Goal: Task Accomplishment & Management: Use online tool/utility

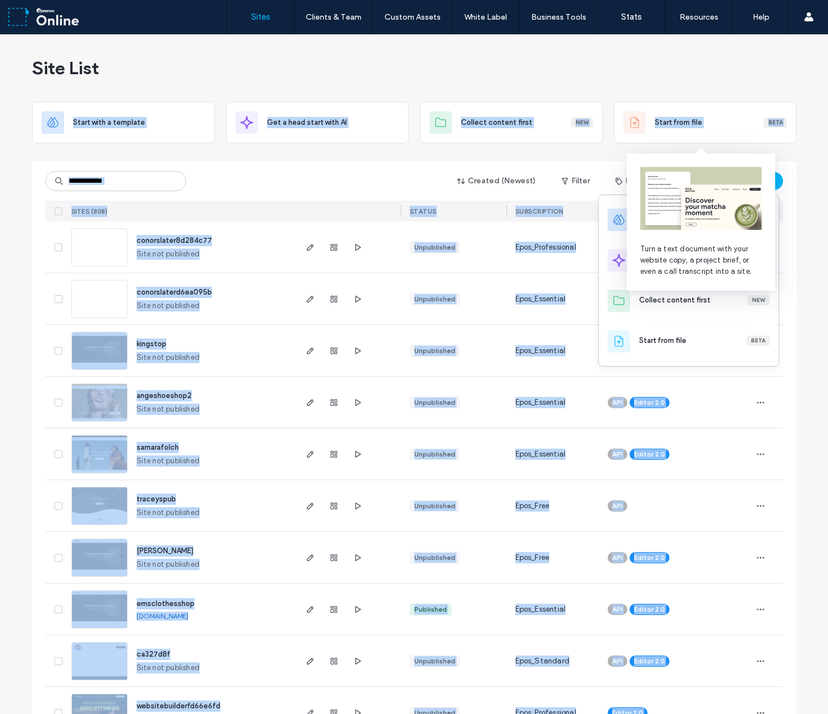
drag, startPoint x: 700, startPoint y: 222, endPoint x: 714, endPoint y: 73, distance: 149.7
click at [689, 76] on body ".wqwq-1{fill:#231f20;} .cls-1q, .cls-2q { fill-rule: evenodd; } .cls-2q { fill:…" at bounding box center [414, 357] width 828 height 714
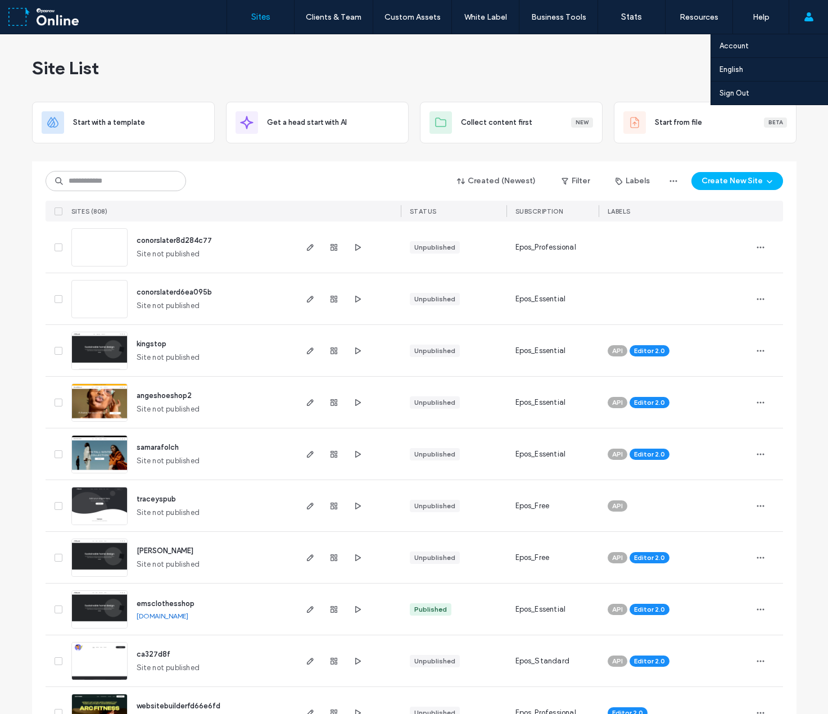
click at [812, 20] on use at bounding box center [808, 16] width 9 height 9
click at [744, 92] on label "Sign Out" at bounding box center [735, 93] width 30 height 8
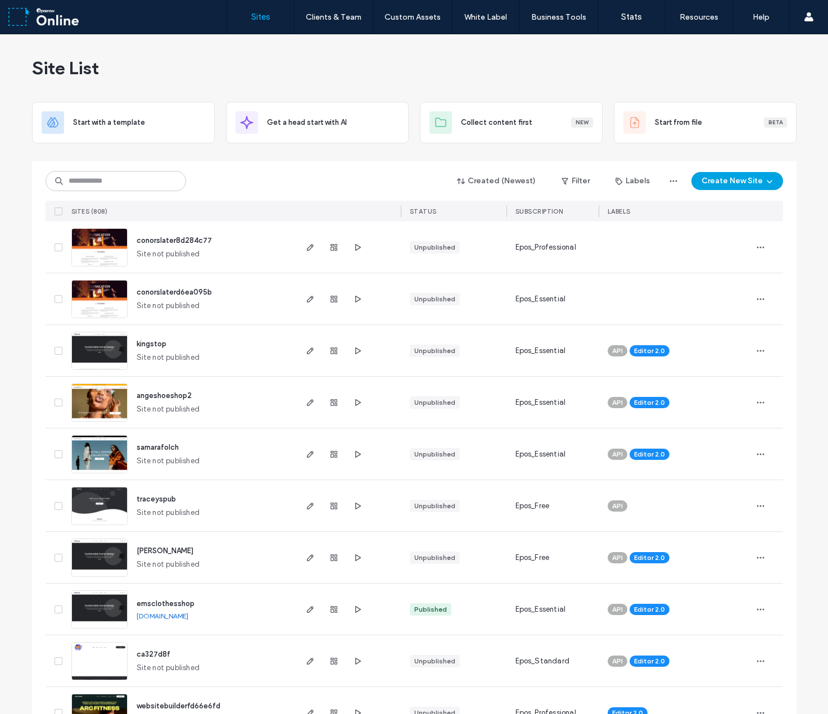
click at [733, 182] on button "Create New Site" at bounding box center [738, 181] width 92 height 18
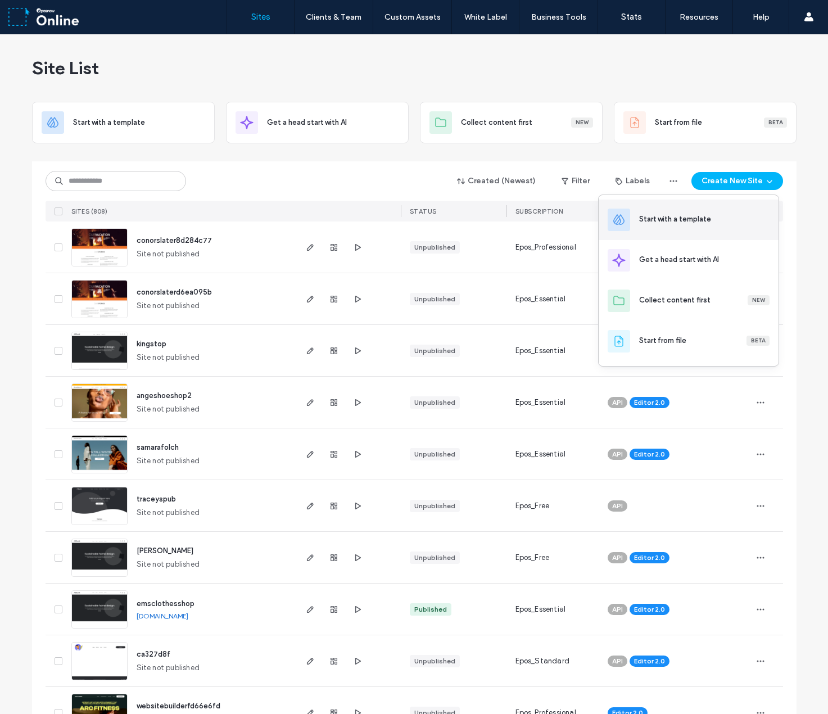
click at [677, 226] on div "Start with a template" at bounding box center [689, 220] width 180 height 40
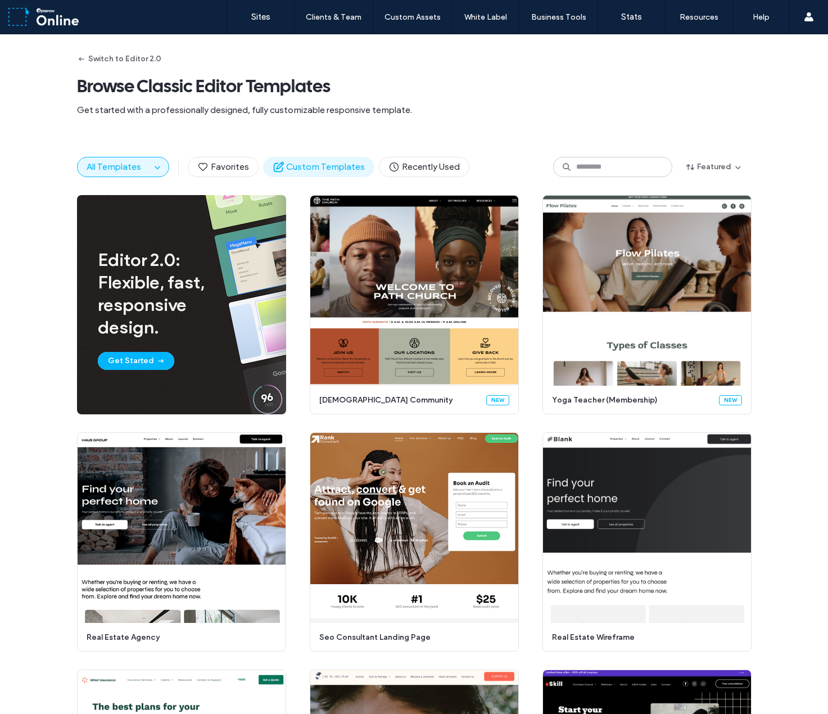
click at [292, 163] on span "Custom Templates" at bounding box center [319, 167] width 92 height 12
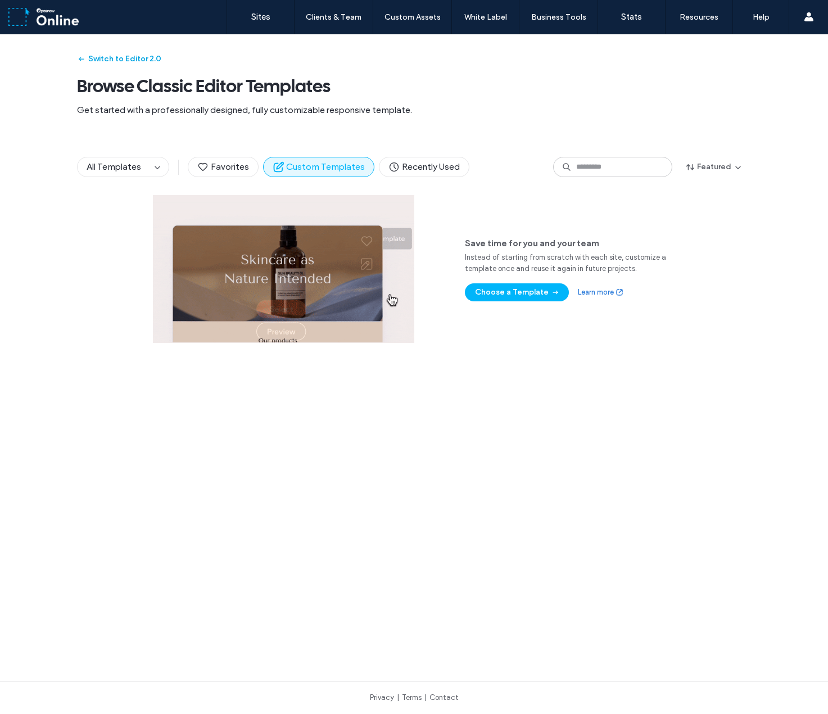
click at [109, 56] on button "Switch to Editor 2.0" at bounding box center [119, 59] width 84 height 18
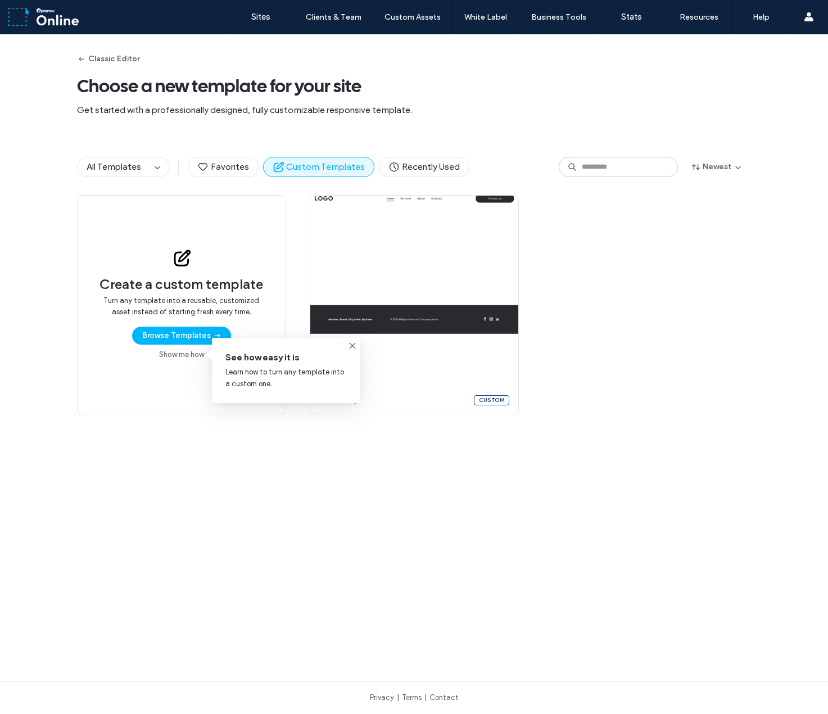
click at [625, 345] on div "Create a custom template Turn any template into a reusable, customized asset in…" at bounding box center [414, 304] width 675 height 219
click at [260, 19] on label "Sites" at bounding box center [260, 17] width 19 height 10
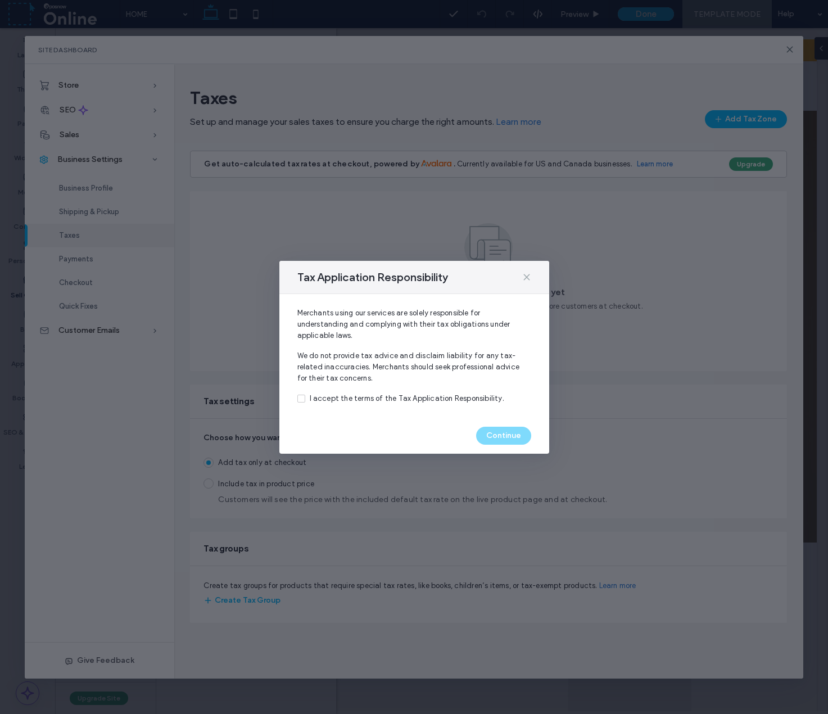
click at [528, 281] on icon at bounding box center [527, 277] width 9 height 9
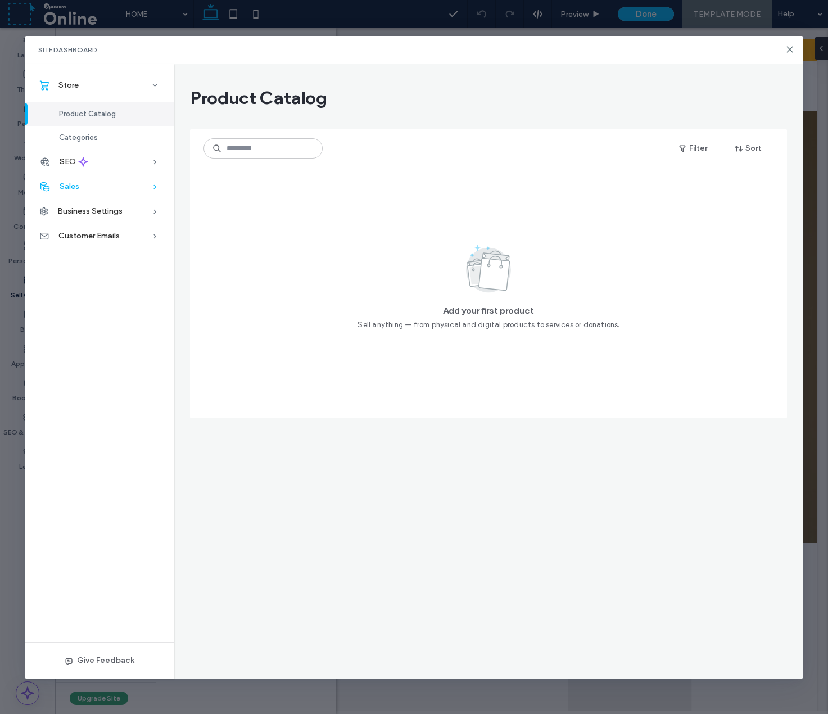
click at [103, 184] on div "Sales" at bounding box center [100, 186] width 150 height 25
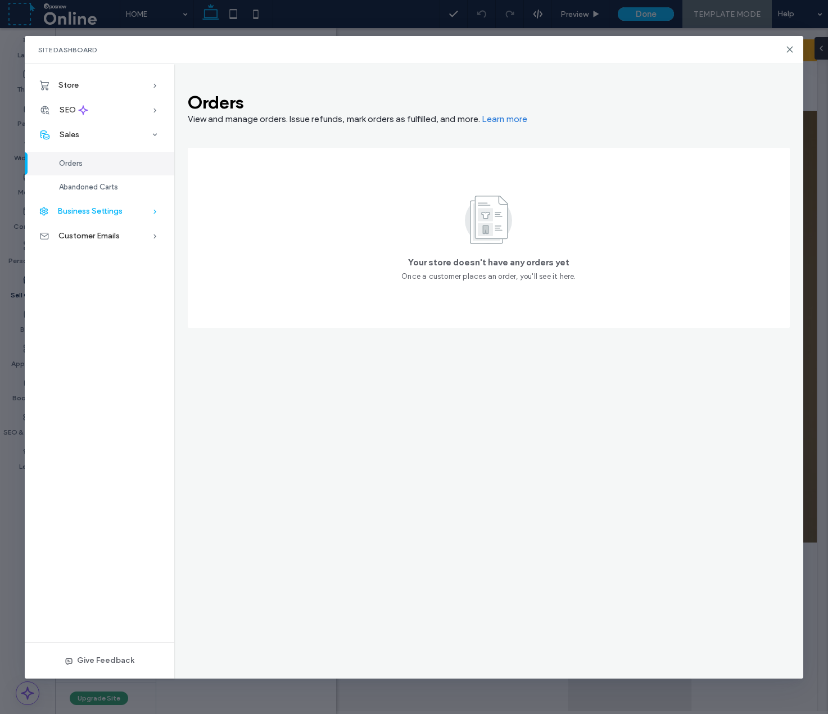
click at [105, 205] on div "Business Settings" at bounding box center [100, 211] width 150 height 25
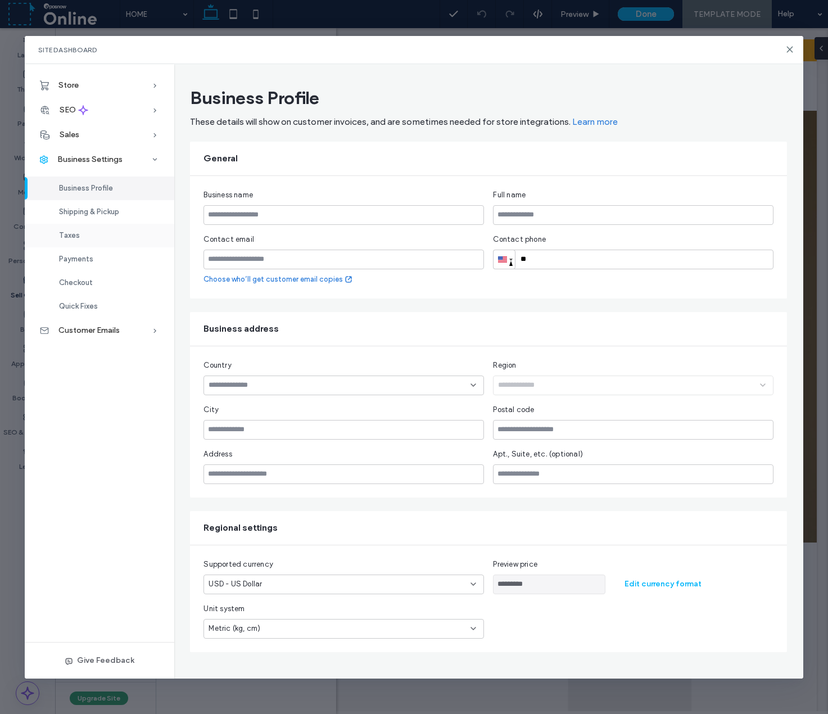
click at [97, 236] on div "Taxes" at bounding box center [100, 236] width 150 height 24
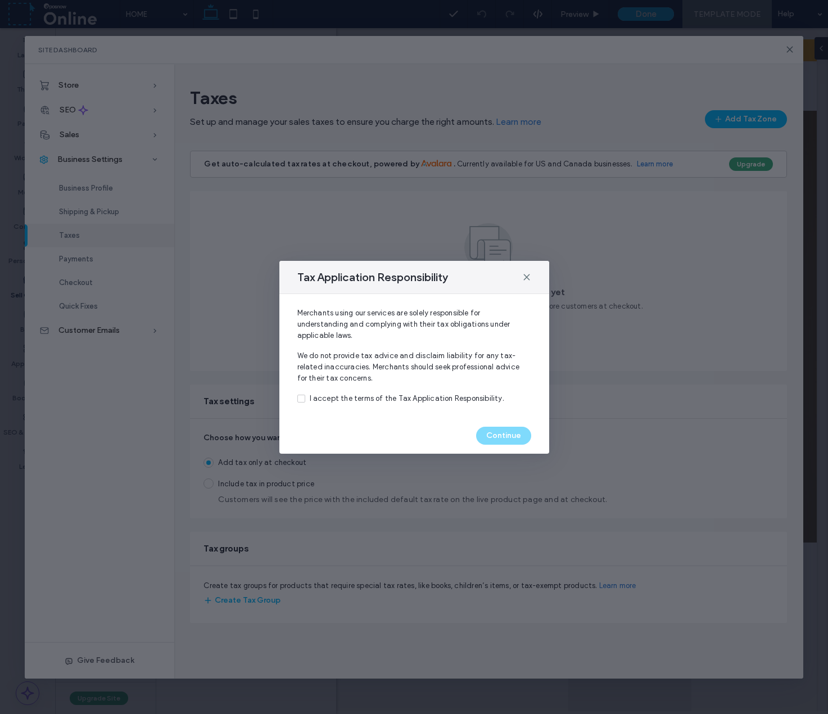
click at [535, 283] on div "Tax Application Responsibility" at bounding box center [415, 277] width 270 height 33
click at [535, 282] on div "Tax Application Responsibility" at bounding box center [415, 277] width 270 height 33
click at [526, 277] on use at bounding box center [526, 276] width 5 height 5
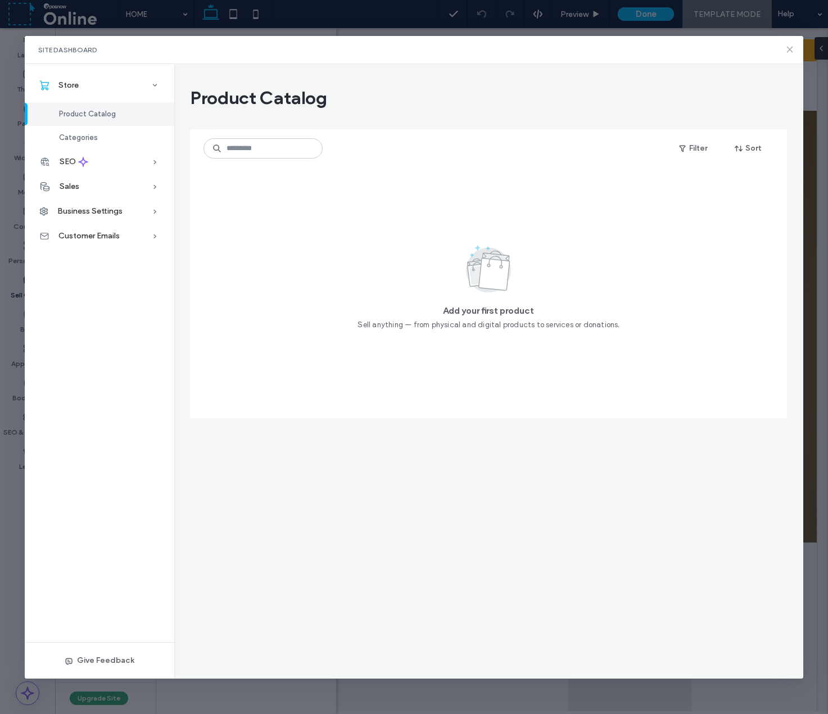
click at [787, 48] on icon at bounding box center [790, 49] width 9 height 9
